Goal: Transaction & Acquisition: Purchase product/service

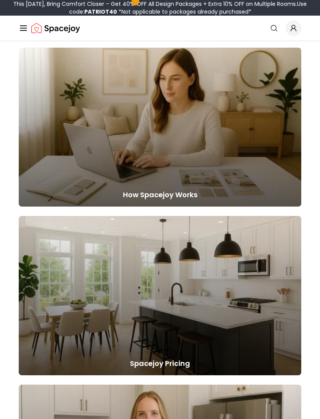
scroll to position [653, 0]
click at [220, 187] on div at bounding box center [160, 127] width 283 height 159
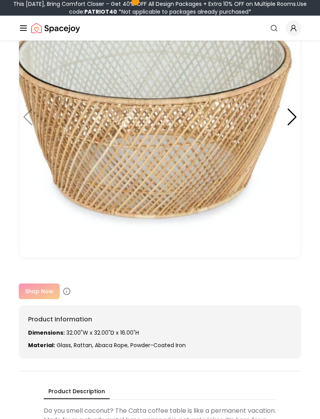
scroll to position [164, 0]
click at [46, 293] on div "Shop Now" at bounding box center [160, 292] width 283 height 16
click at [69, 290] on circle at bounding box center [67, 291] width 7 height 7
click at [64, 293] on icon at bounding box center [67, 292] width 8 height 8
click at [69, 289] on icon at bounding box center [67, 292] width 8 height 8
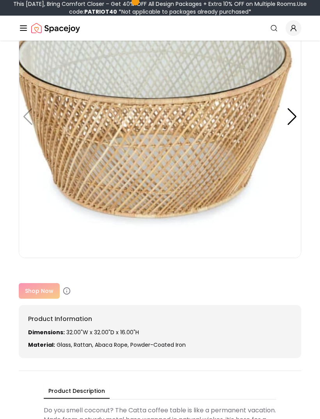
click at [292, 122] on div at bounding box center [292, 117] width 11 height 17
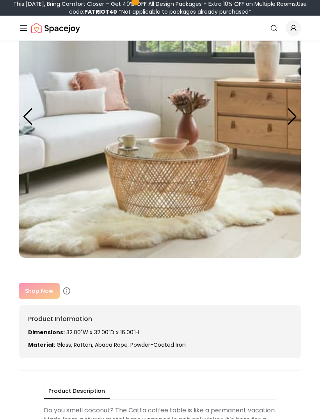
click at [299, 114] on img at bounding box center [160, 116] width 283 height 283
click at [41, 292] on div "Shop Now" at bounding box center [160, 291] width 283 height 16
click at [48, 293] on div "Shop Now" at bounding box center [160, 291] width 283 height 16
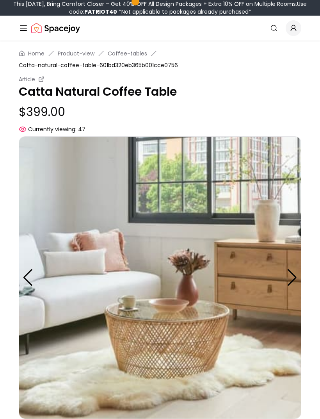
scroll to position [0, 0]
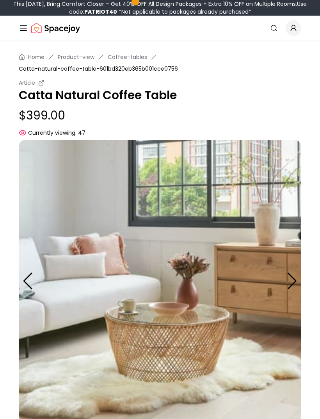
click at [76, 135] on span "Currently viewing:" at bounding box center [52, 133] width 48 height 8
click at [129, 59] on link "Coffee-tables" at bounding box center [127, 57] width 39 height 8
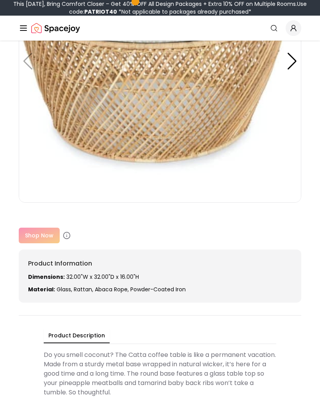
scroll to position [250, 0]
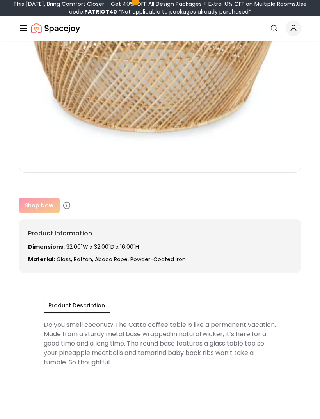
click at [45, 204] on div "Shop Now" at bounding box center [160, 206] width 283 height 16
click at [47, 203] on div "Shop Now" at bounding box center [160, 206] width 283 height 16
click at [47, 202] on div "Shop Now" at bounding box center [160, 206] width 283 height 16
click at [47, 204] on div "Shop Now" at bounding box center [160, 206] width 283 height 16
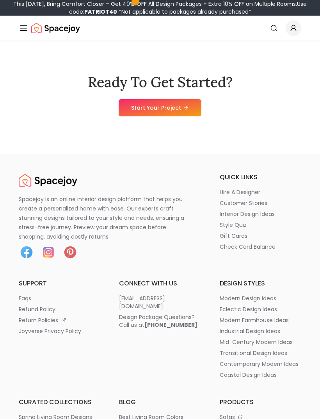
scroll to position [1660, 0]
click at [163, 116] on link "Start Your Project" at bounding box center [160, 107] width 83 height 17
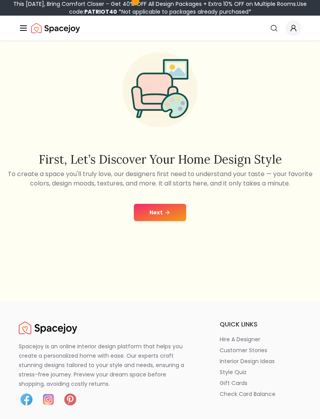
scroll to position [74, 0]
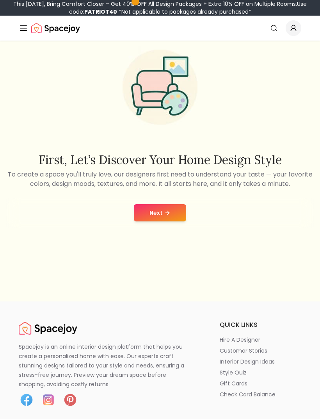
click at [165, 222] on button "Next" at bounding box center [160, 212] width 52 height 17
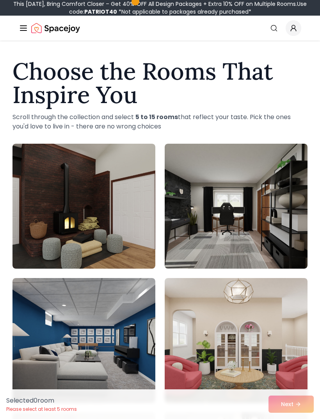
click at [25, 25] on icon "Global" at bounding box center [23, 27] width 9 height 9
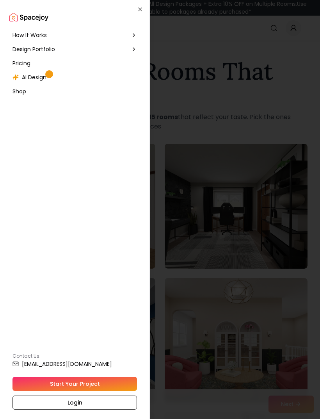
click at [197, 43] on div at bounding box center [160, 209] width 320 height 419
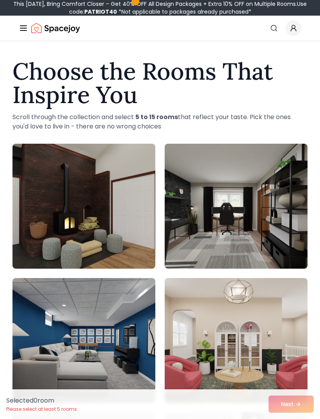
click at [24, 29] on icon "Global" at bounding box center [23, 27] width 9 height 9
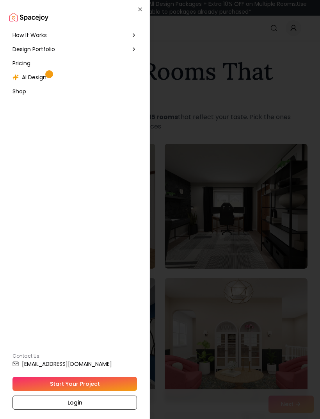
click at [22, 88] on span "Shop" at bounding box center [20, 92] width 14 height 8
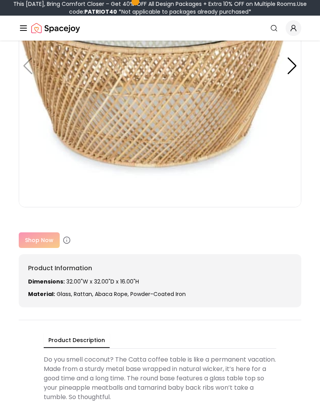
scroll to position [222, 0]
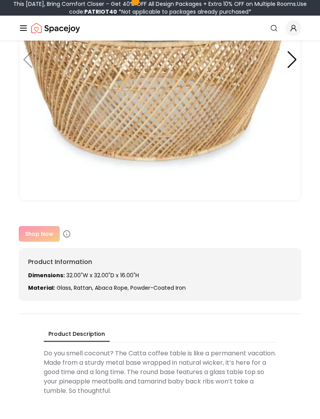
click at [68, 232] on circle at bounding box center [67, 234] width 7 height 7
click at [52, 236] on div "Shop Now" at bounding box center [160, 234] width 283 height 16
click at [48, 237] on div "Shop Now" at bounding box center [160, 234] width 283 height 16
click at [48, 236] on div "Shop Now" at bounding box center [160, 234] width 283 height 16
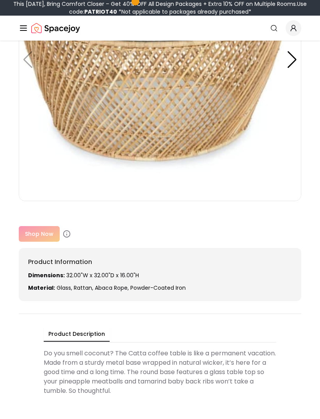
click at [46, 240] on div "Shop Now" at bounding box center [160, 234] width 283 height 16
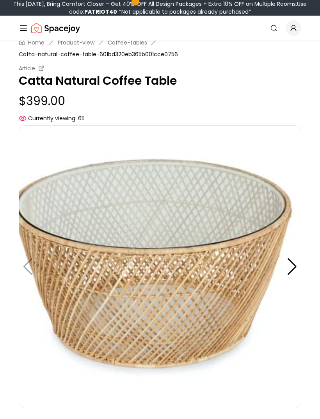
scroll to position [0, 0]
